Goal: Task Accomplishment & Management: Use online tool/utility

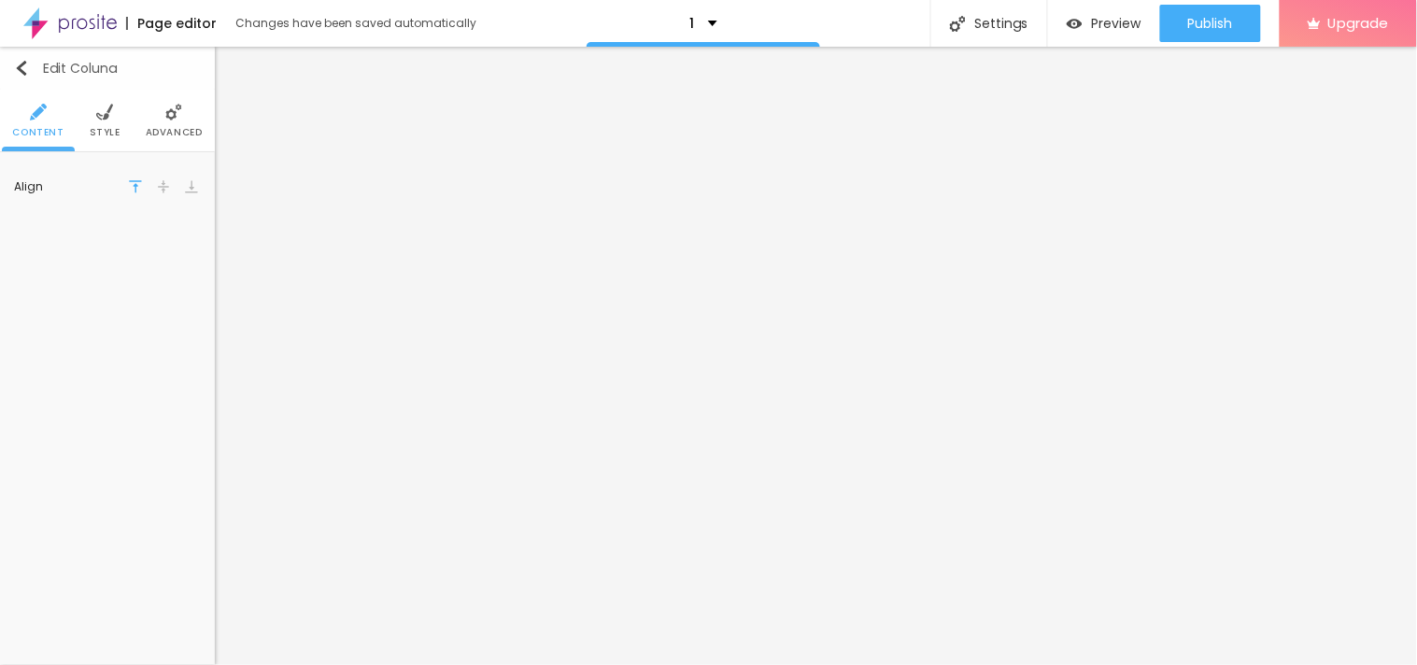
click at [26, 70] on img "button" at bounding box center [21, 68] width 15 height 15
click at [15, 69] on img "button" at bounding box center [21, 68] width 15 height 15
click at [23, 70] on img "button" at bounding box center [21, 68] width 15 height 15
click at [34, 51] on button "Edit Coluna" at bounding box center [107, 68] width 215 height 43
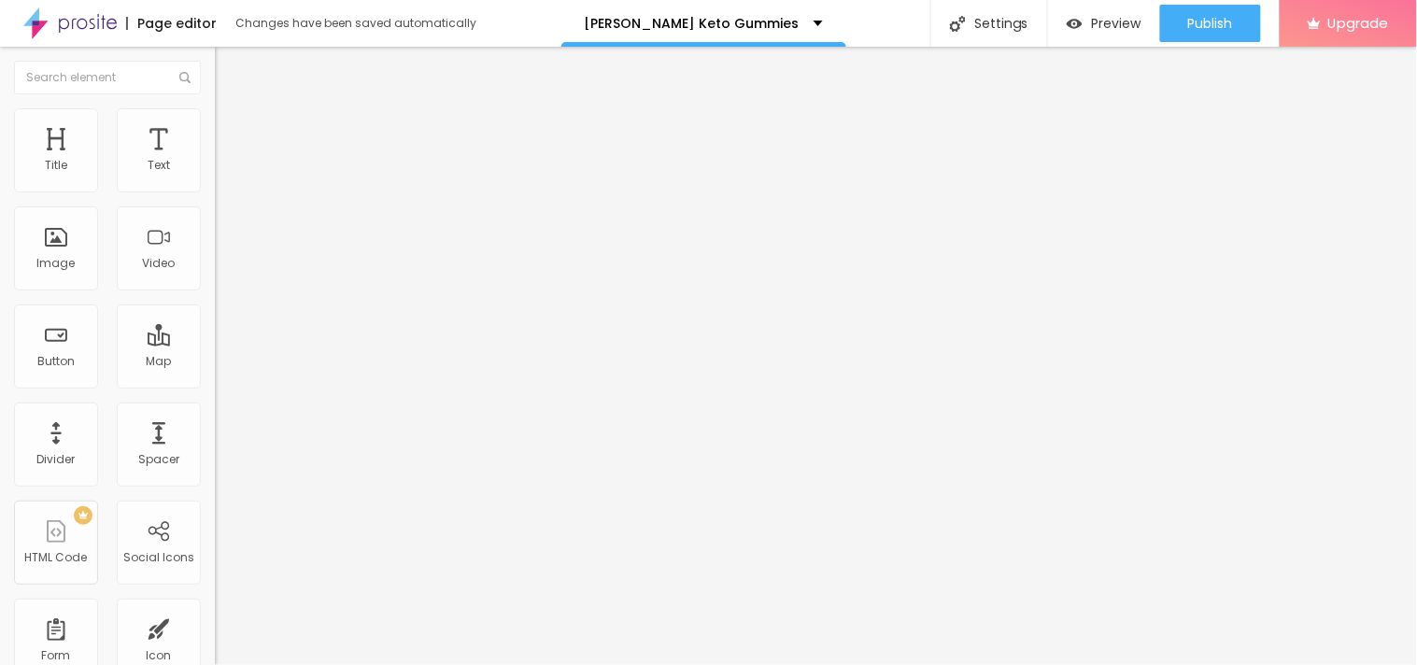
click at [215, 68] on button "Edit Coluna" at bounding box center [322, 68] width 215 height 43
click at [229, 65] on div "Edit Coluna" at bounding box center [280, 68] width 103 height 15
click at [154, 164] on div "Text" at bounding box center [159, 150] width 84 height 84
click at [229, 75] on img "button" at bounding box center [236, 68] width 15 height 15
click at [229, 64] on img "button" at bounding box center [236, 68] width 15 height 15
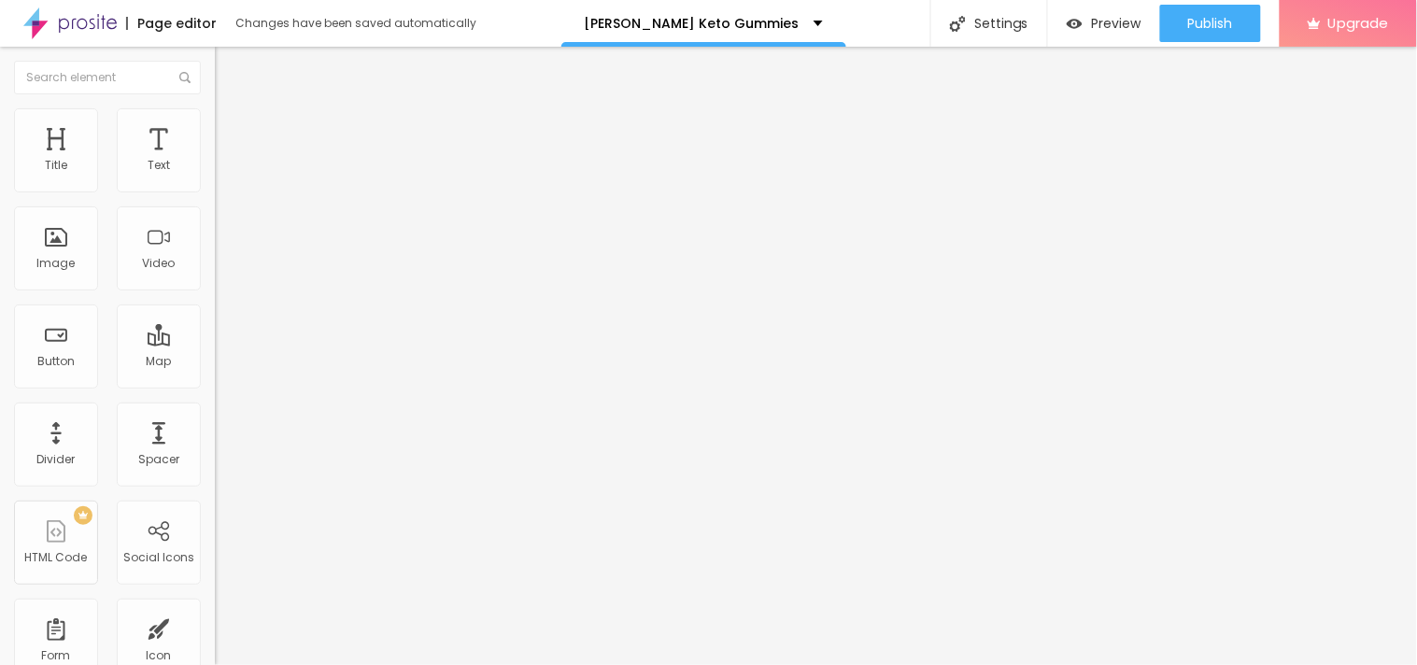
click at [224, 172] on icon "button" at bounding box center [227, 167] width 7 height 7
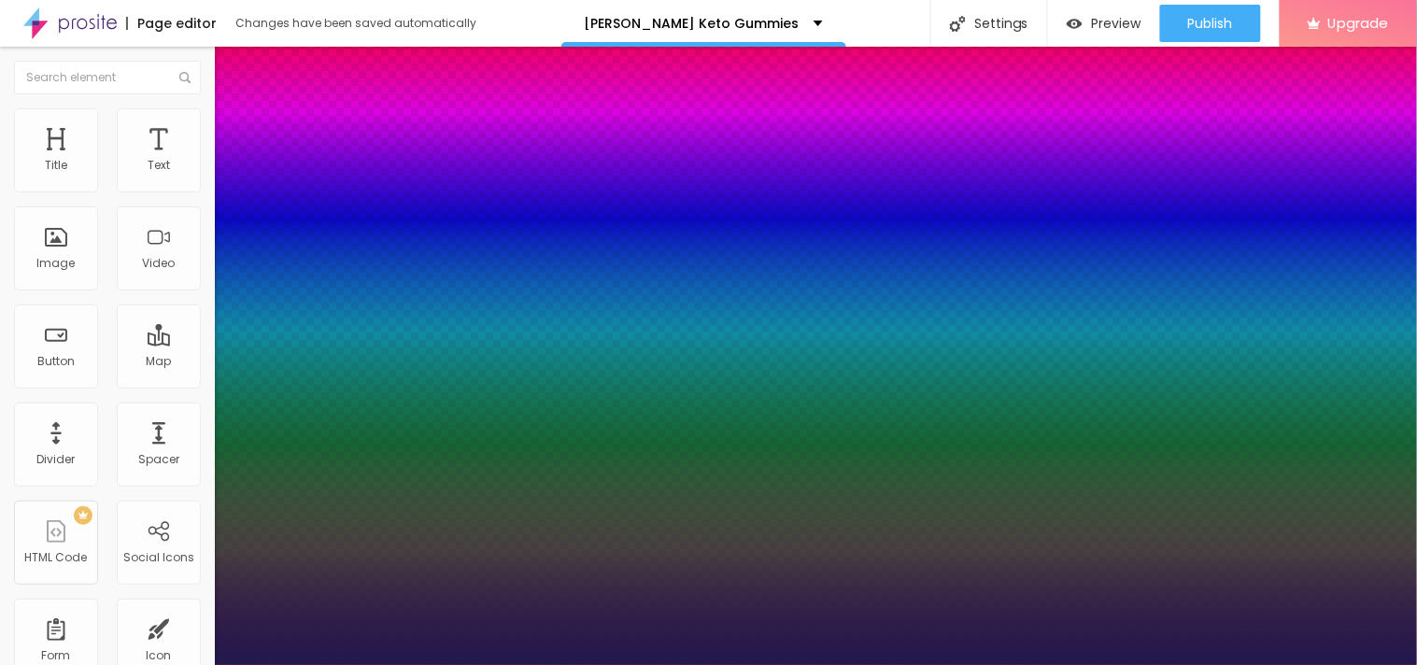
type input "1"
type input "12"
type input "1"
type input "14"
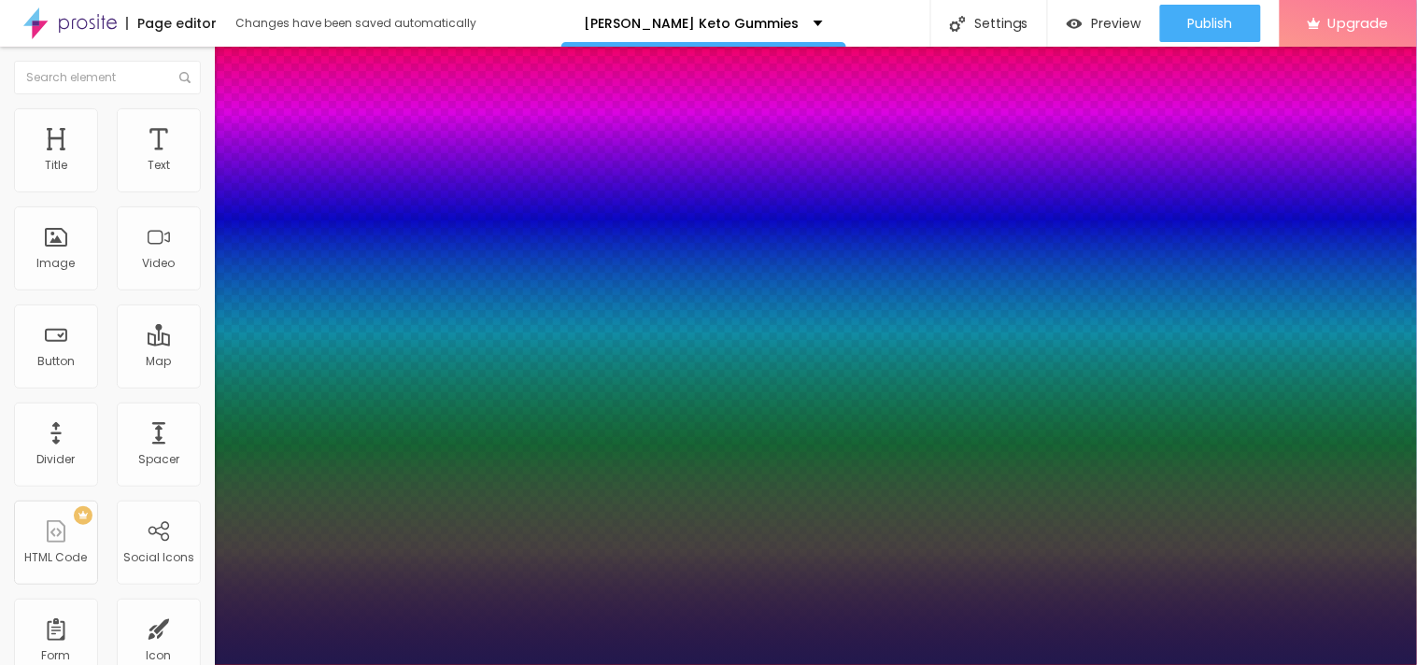
type input "14"
type input "1"
type input "15"
type input "1"
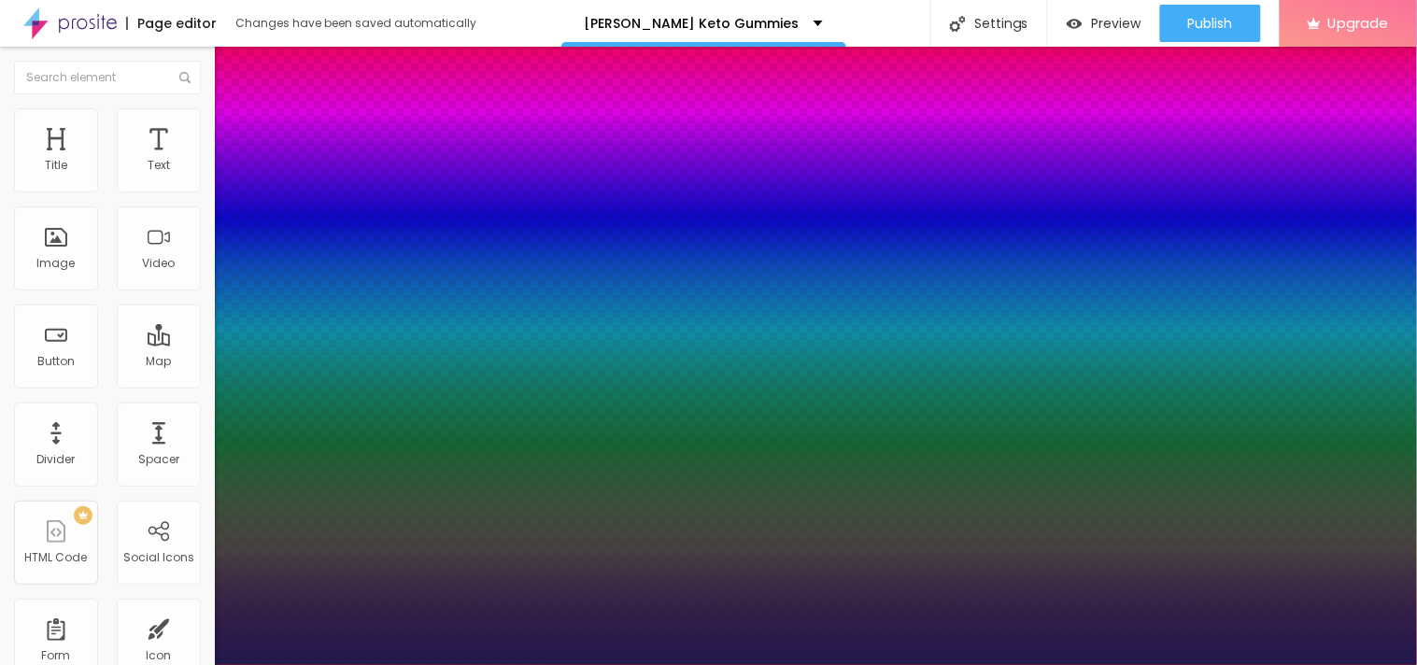
type input "16"
type input "1"
click at [596, 664] on div at bounding box center [708, 665] width 1417 height 0
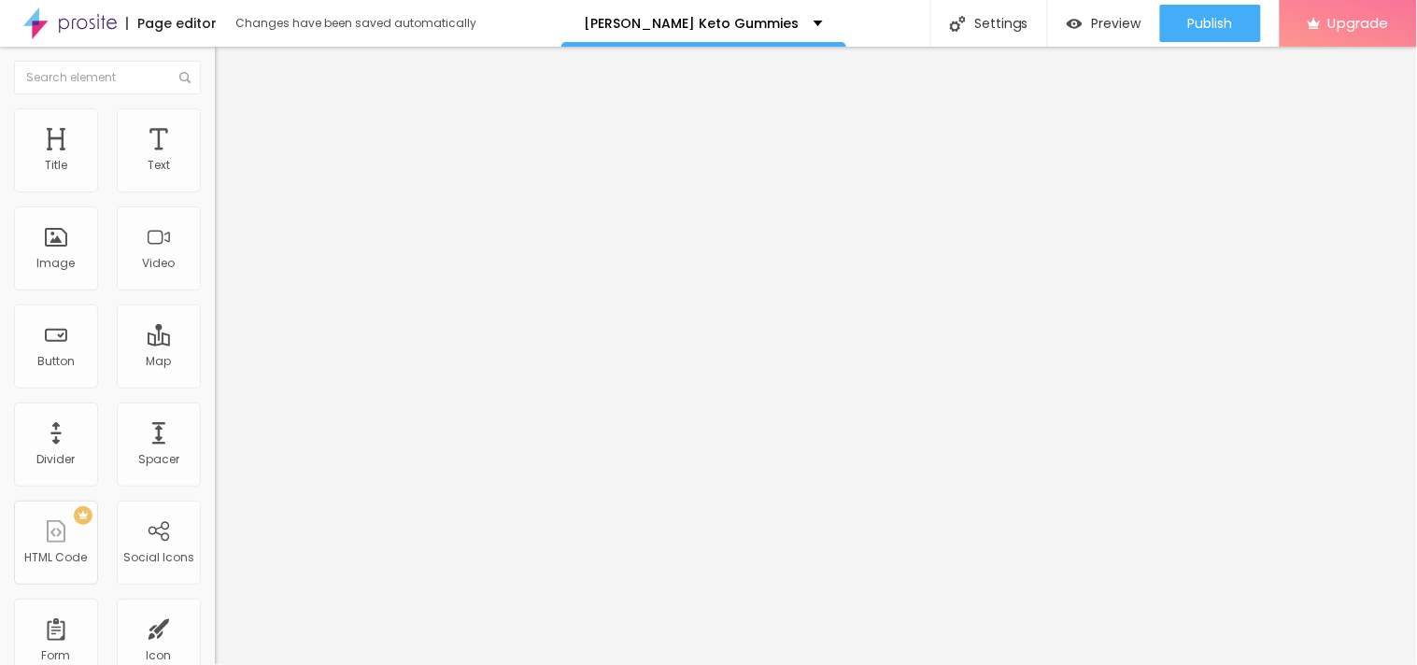
click at [229, 66] on img "button" at bounding box center [236, 68] width 15 height 15
click at [215, 79] on button "Edit Text" at bounding box center [322, 68] width 215 height 43
click at [151, 162] on div "Text" at bounding box center [159, 165] width 22 height 13
click at [144, 155] on div "Text" at bounding box center [159, 150] width 84 height 84
click at [229, 72] on div "Edit Section" at bounding box center [282, 68] width 106 height 15
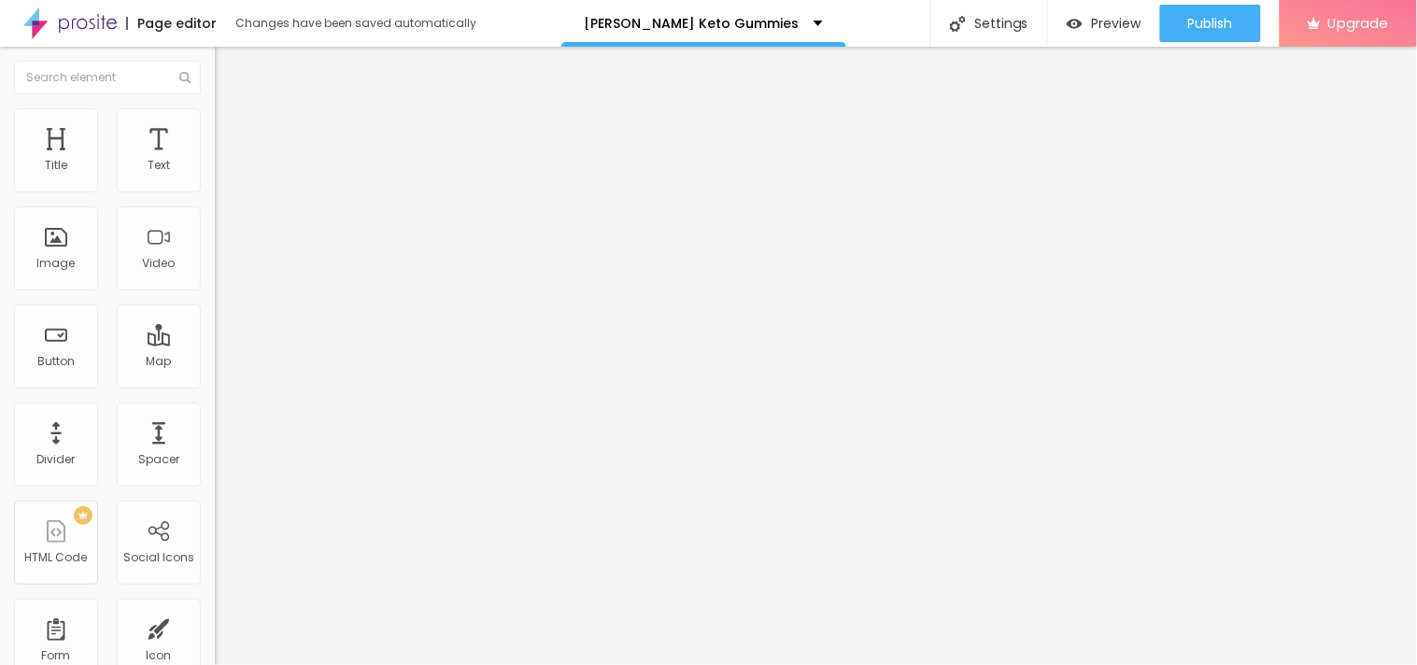
click at [229, 63] on div "Edit Text" at bounding box center [271, 68] width 85 height 15
click at [229, 73] on img "button" at bounding box center [236, 68] width 15 height 15
click at [215, 179] on button "button" at bounding box center [228, 170] width 26 height 20
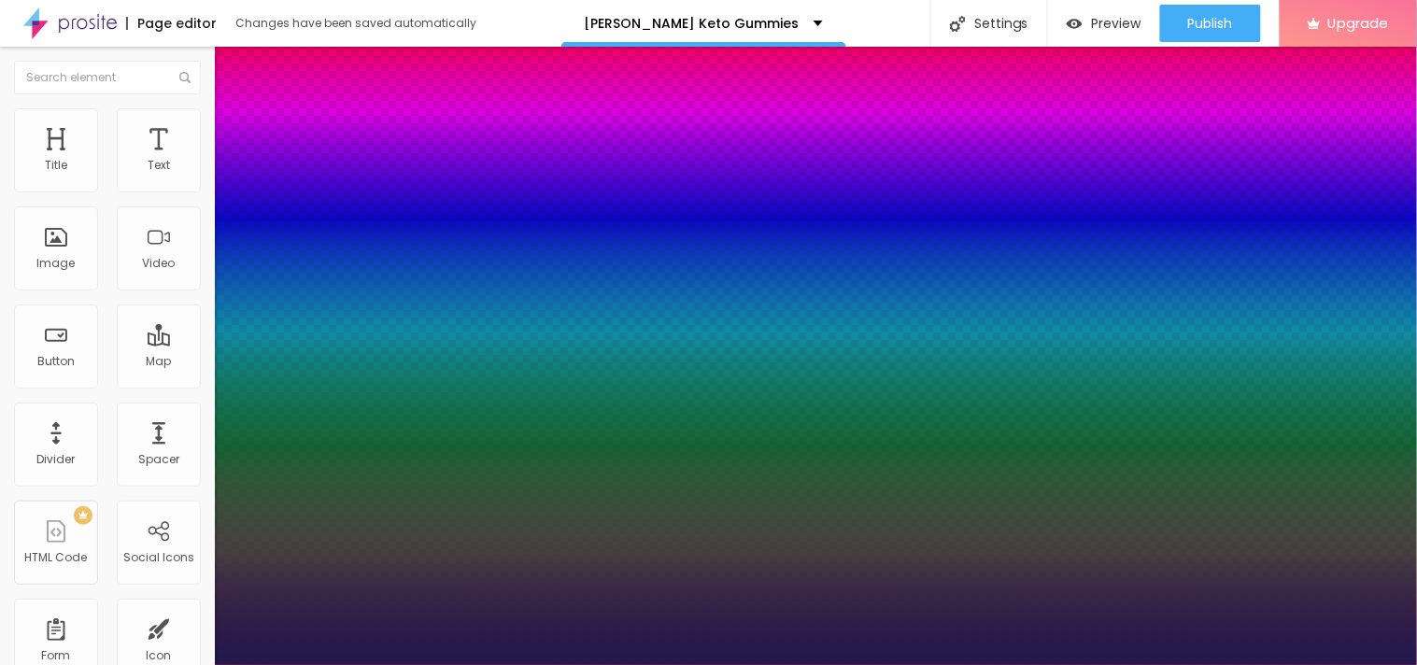
type input "1"
click at [688, 664] on div at bounding box center [708, 665] width 1417 height 0
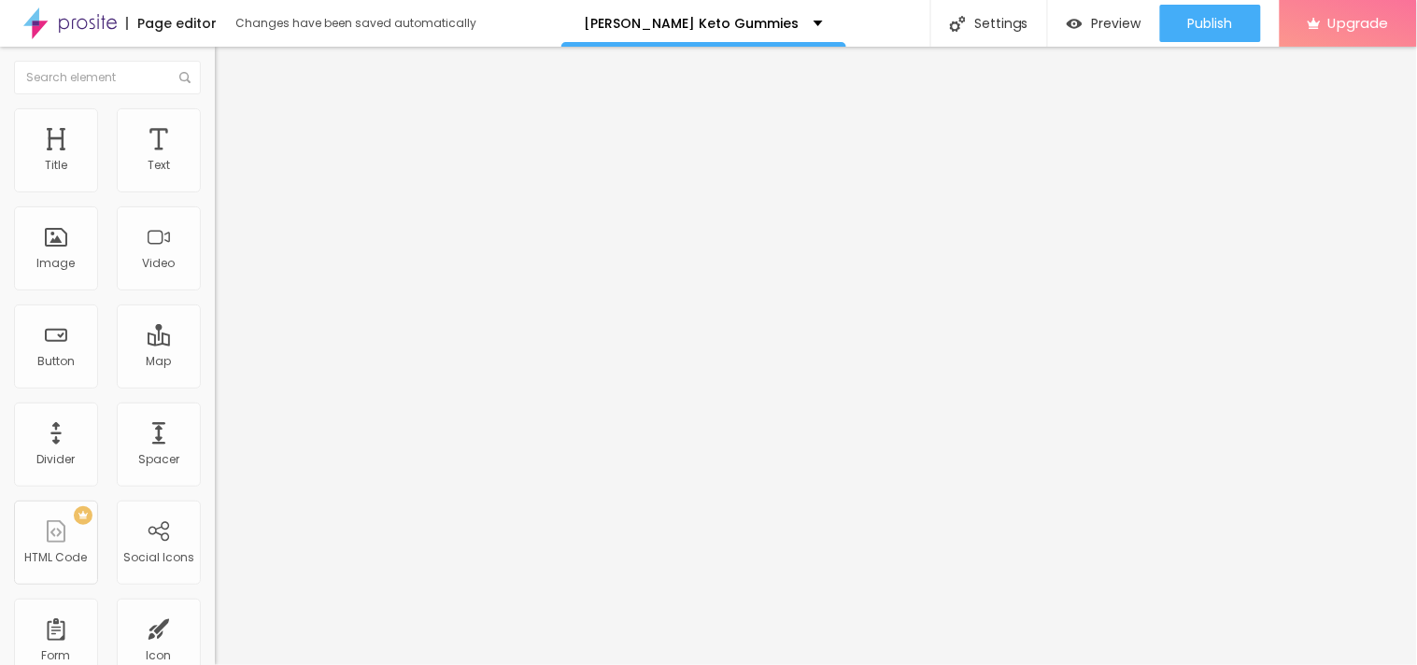
click at [215, 340] on div "Edit Text Style Advanced Typography Reset to default Shadow DISABLED Reset to d…" at bounding box center [322, 356] width 215 height 618
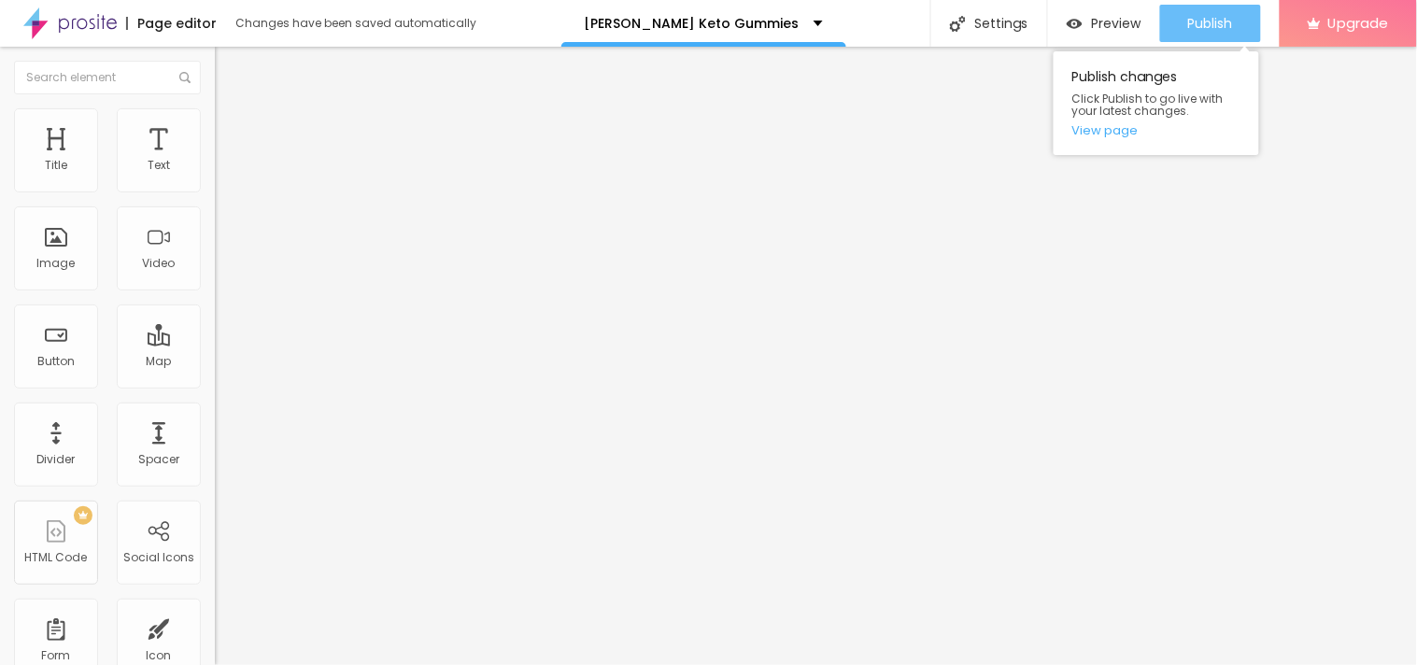
click at [1200, 21] on span "Publish" at bounding box center [1210, 23] width 45 height 15
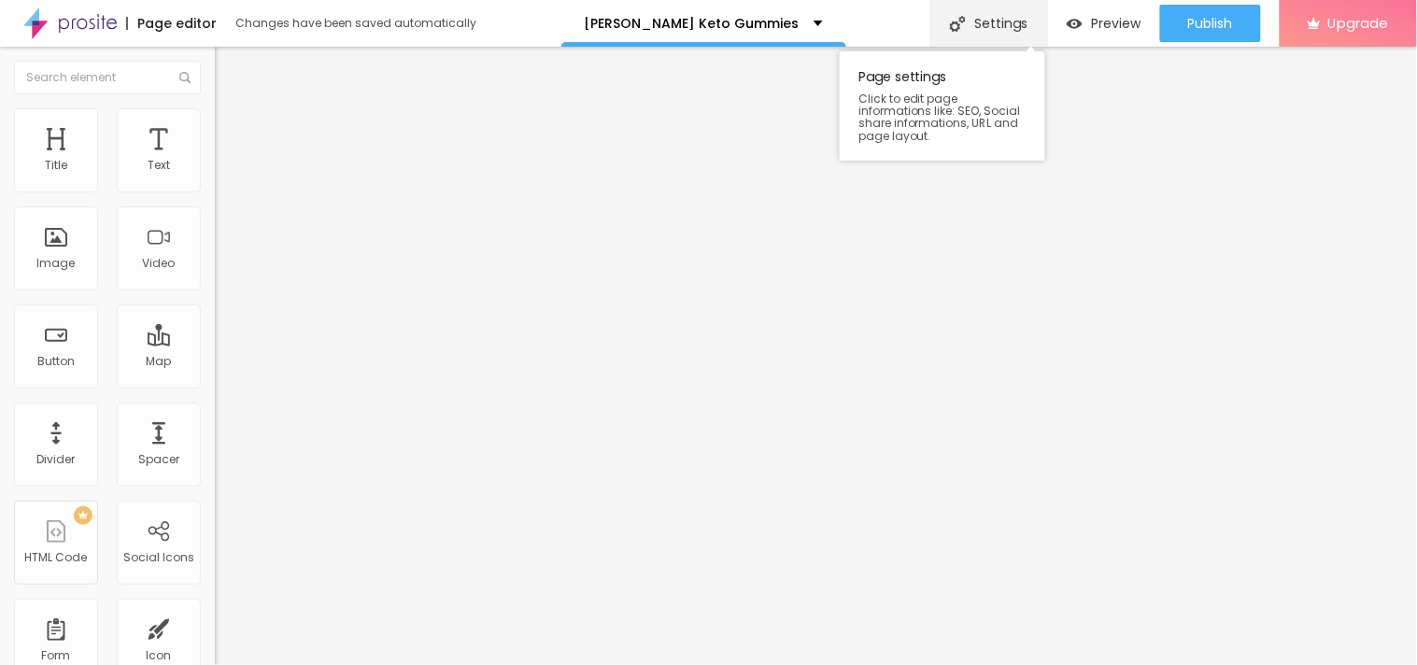
click at [993, 32] on div "Settings" at bounding box center [988, 23] width 117 height 47
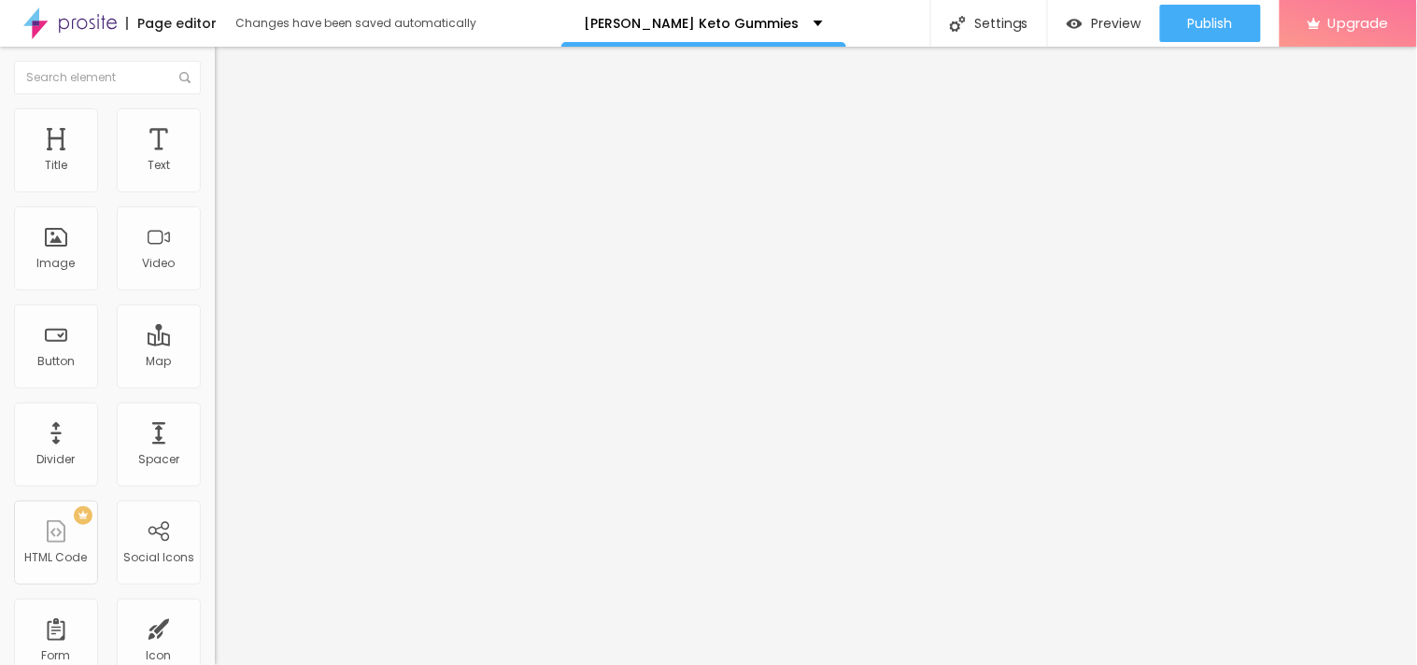
copy span "[URL][DOMAIN_NAME][PERSON_NAME]"
